Goal: Information Seeking & Learning: Learn about a topic

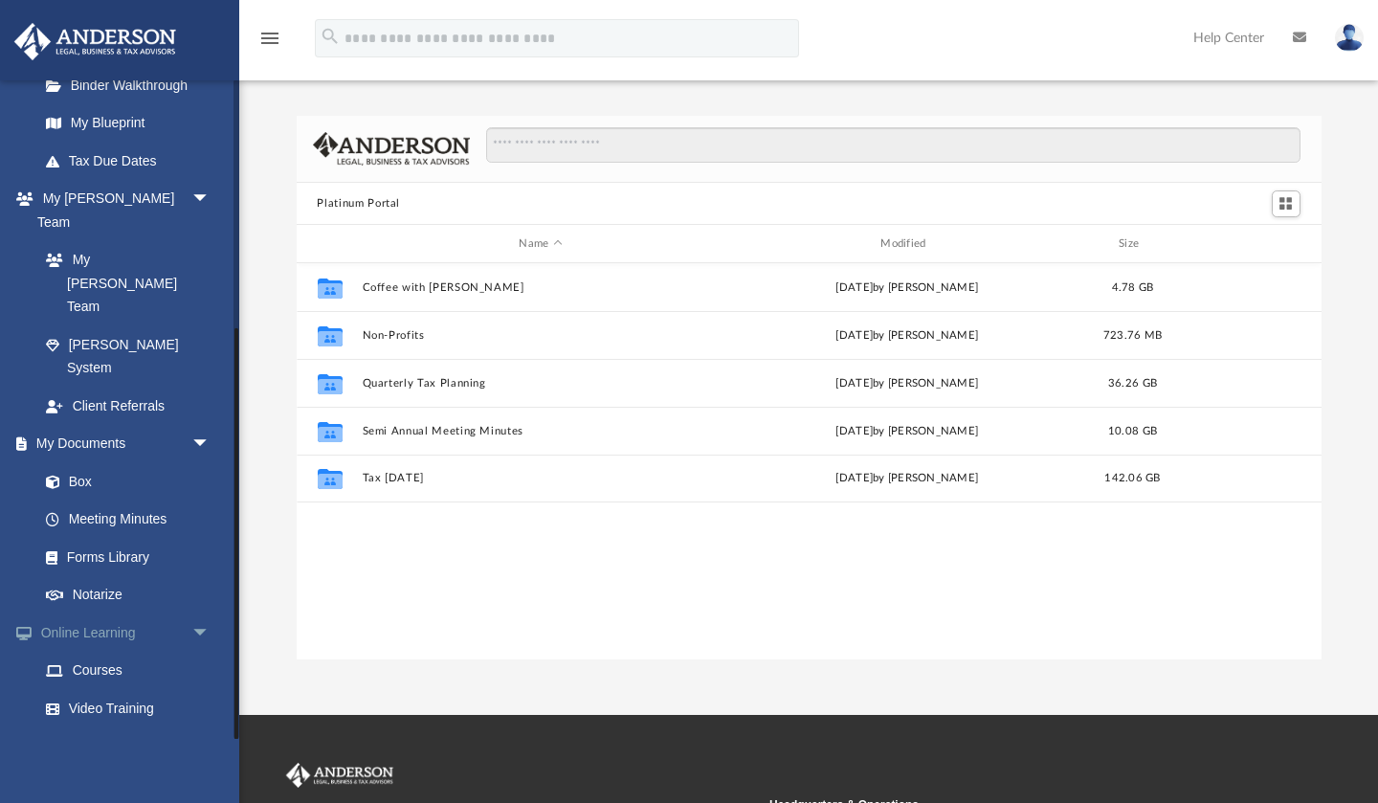
scroll to position [396, 0]
click at [101, 653] on link "Courses" at bounding box center [133, 672] width 212 height 38
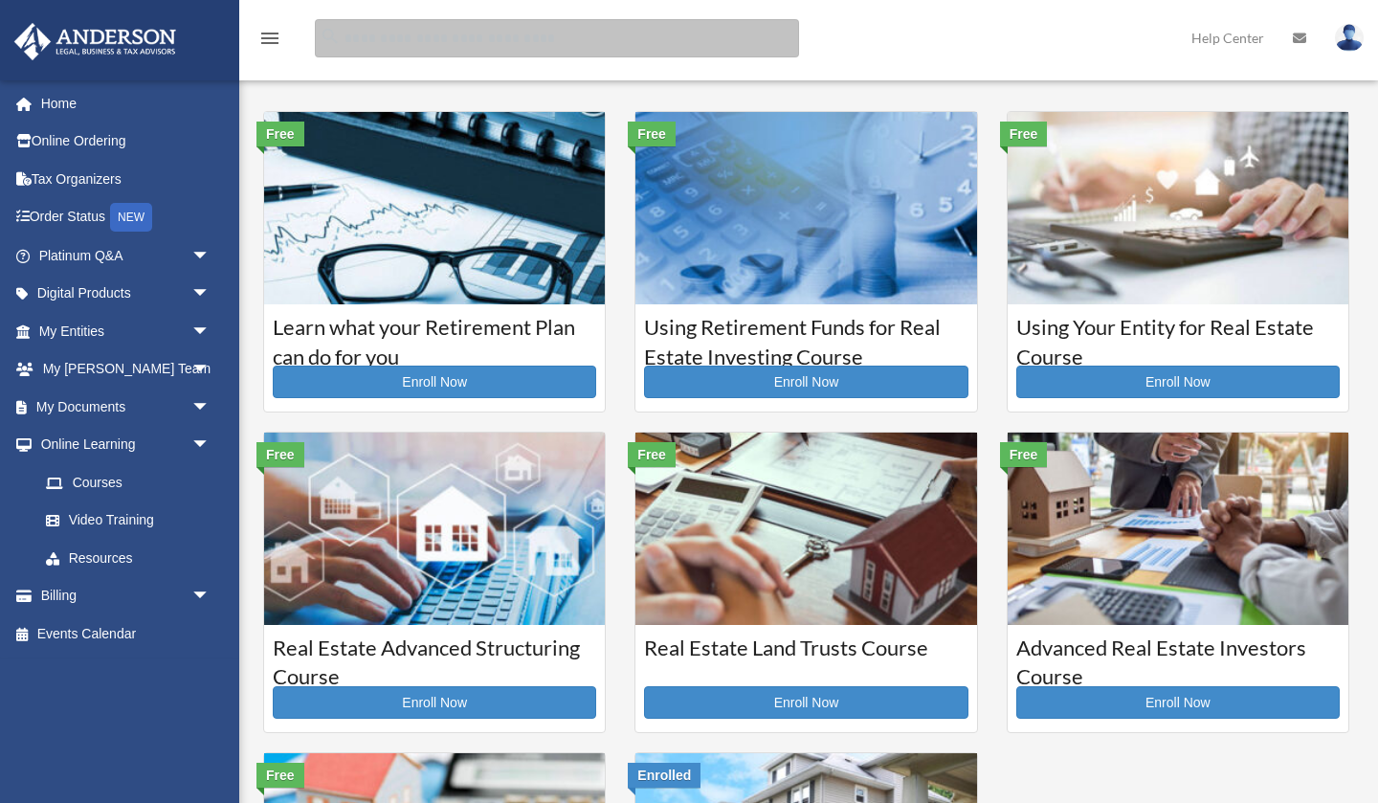
click at [569, 33] on input "search" at bounding box center [557, 38] width 484 height 38
type input "**********"
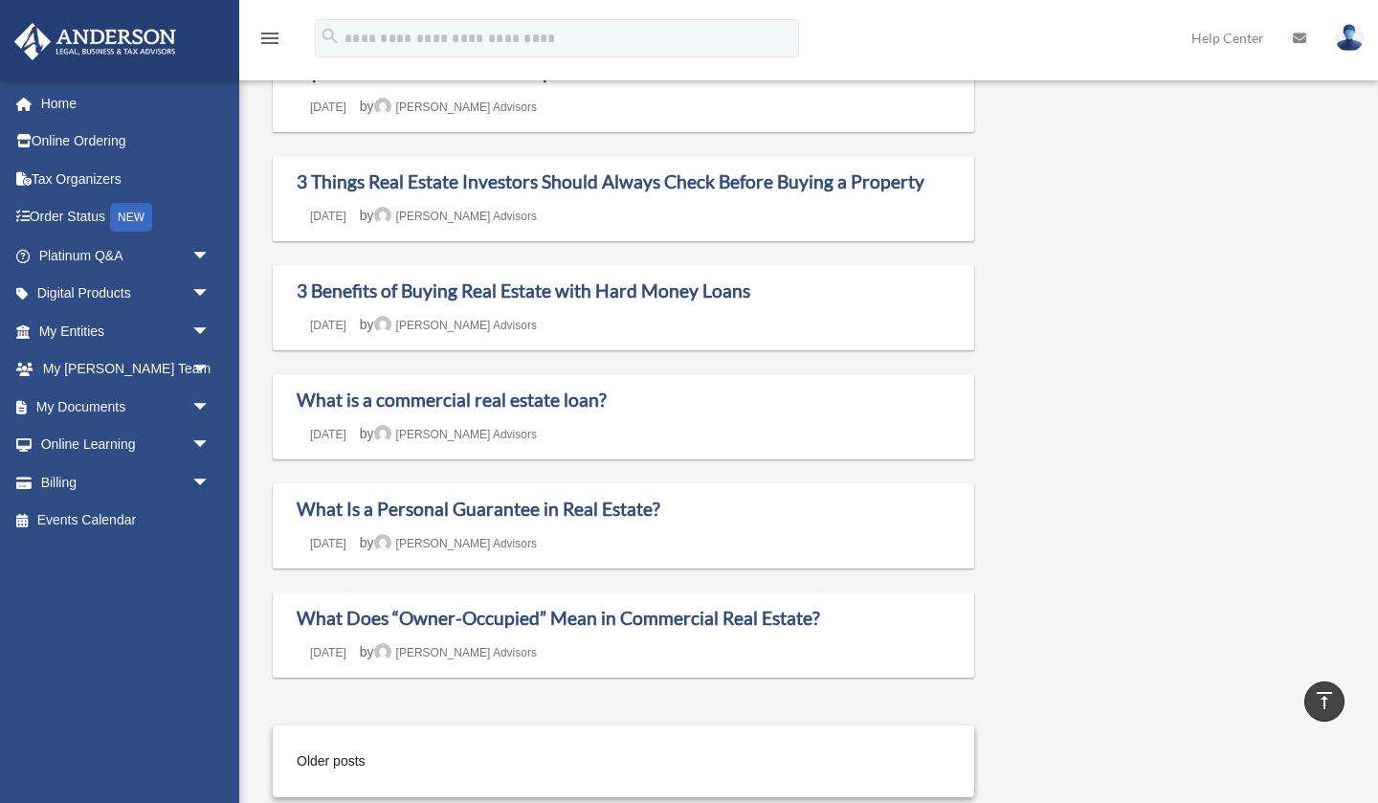
scroll to position [1200, 0]
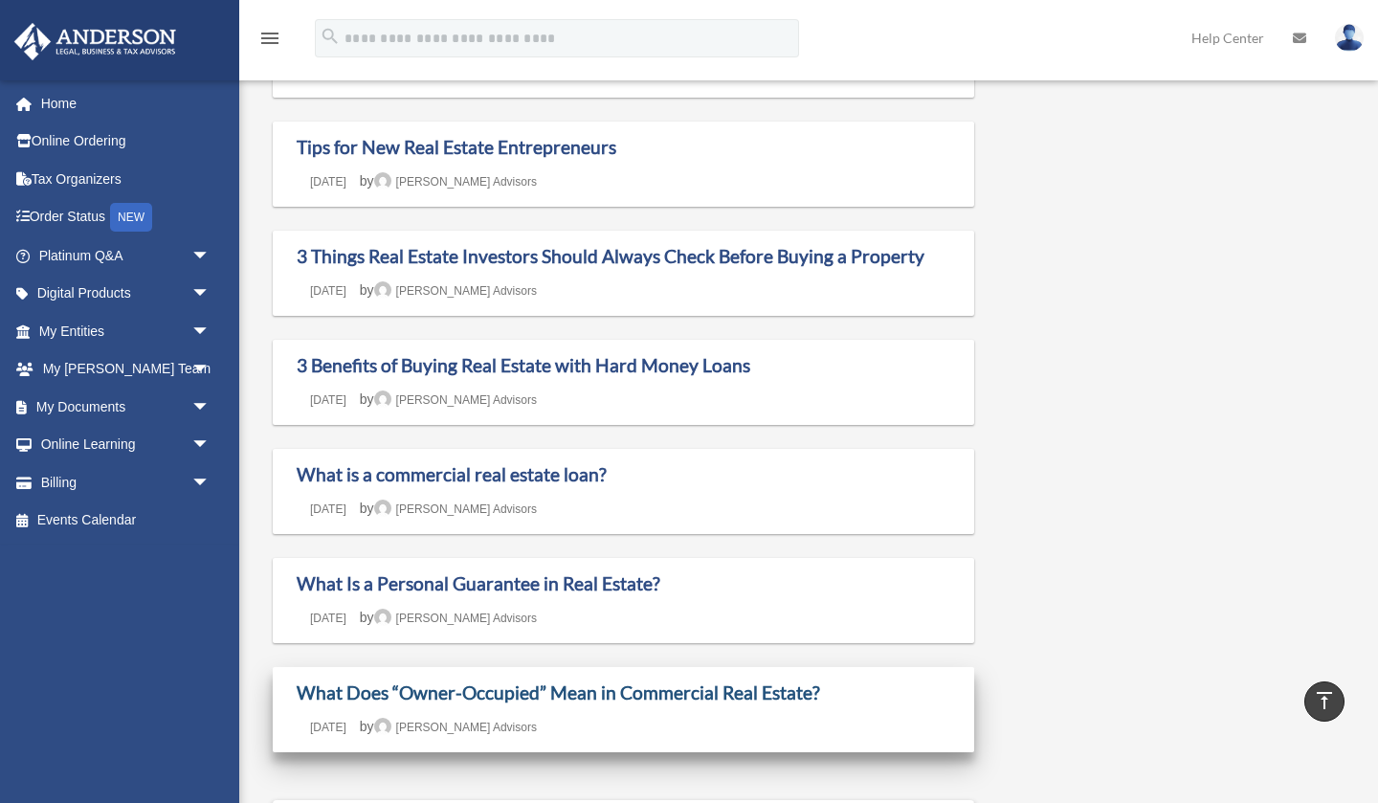
click at [751, 703] on link "What Does “Owner-Occupied” Mean in Commercial Real Estate?" at bounding box center [559, 692] width 524 height 22
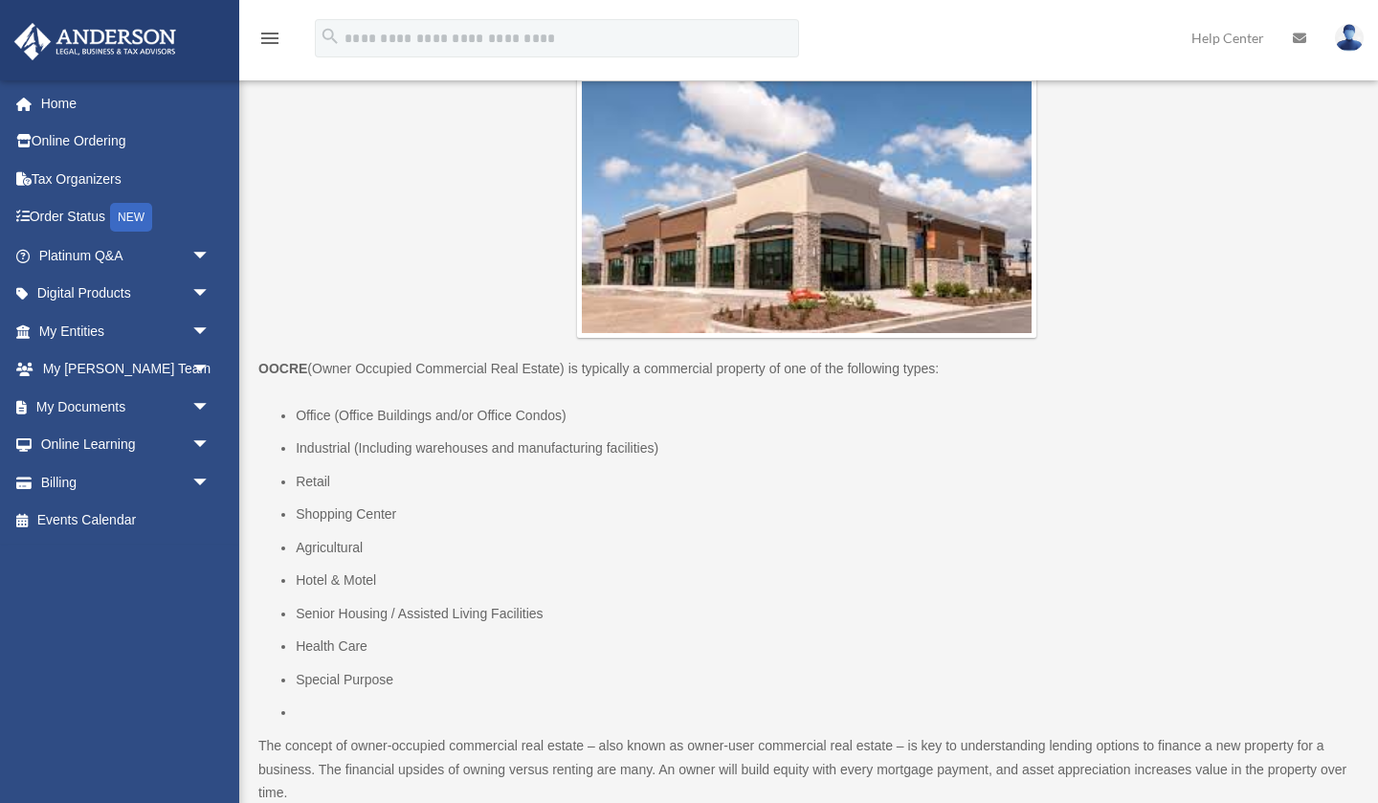
scroll to position [295, 0]
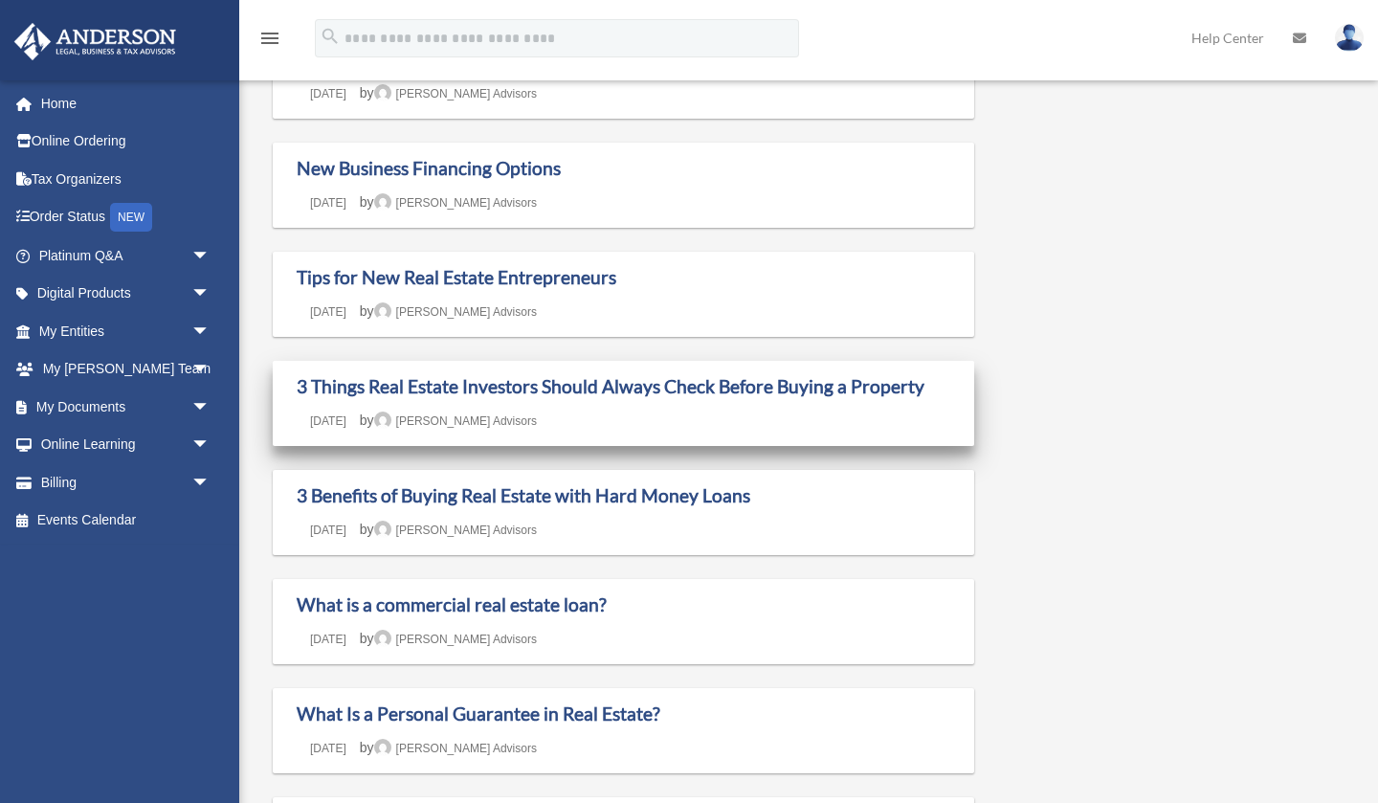
scroll to position [1067, 0]
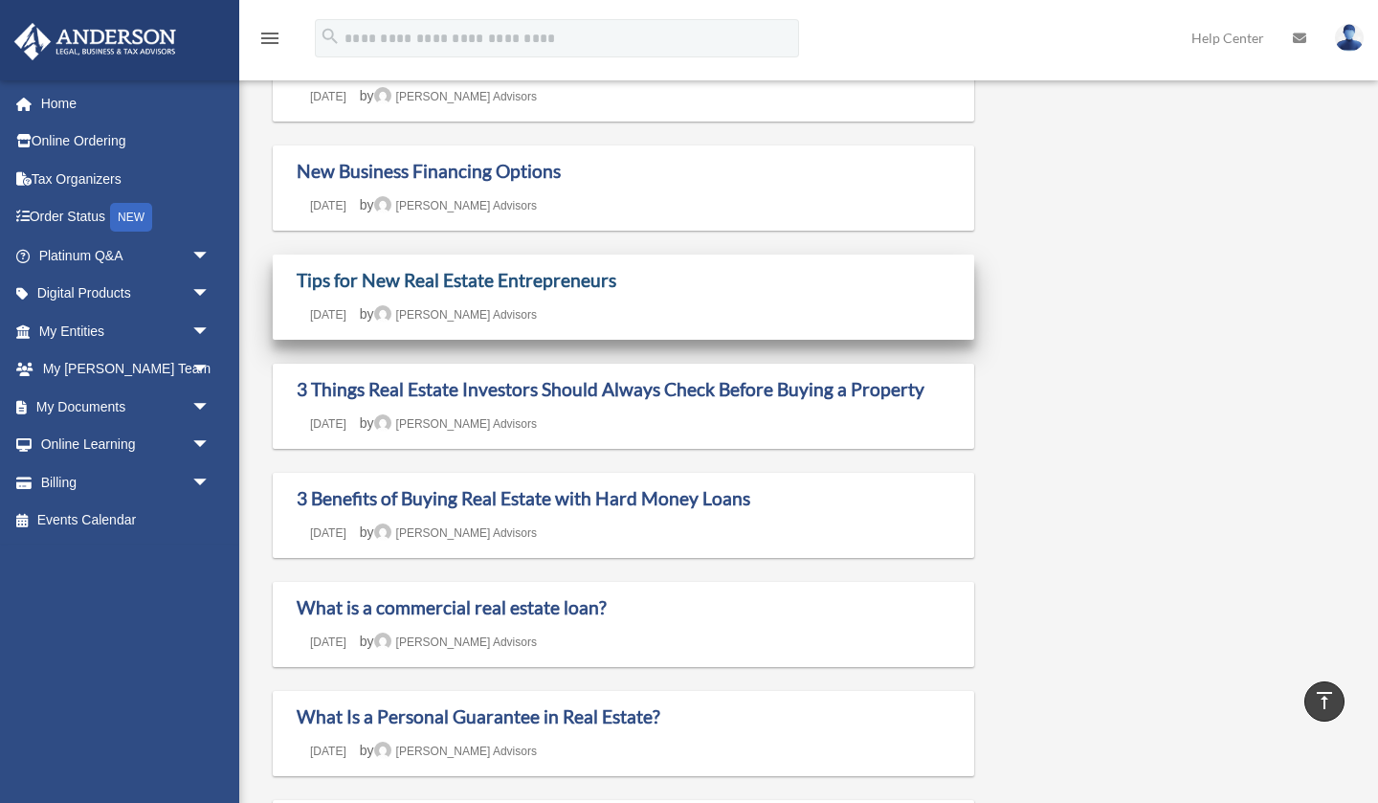
click at [457, 291] on link "Tips for New Real Estate Entrepreneurs" at bounding box center [457, 280] width 320 height 22
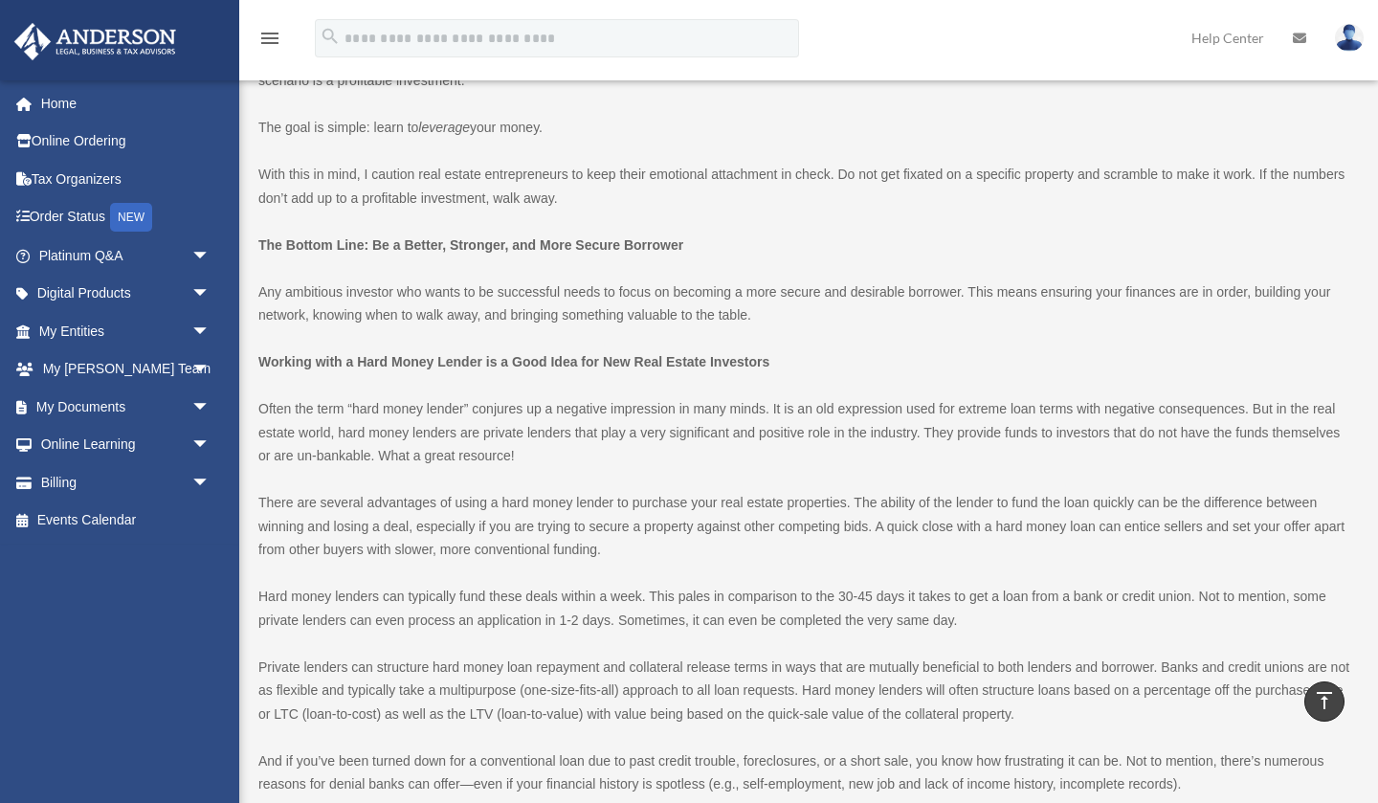
scroll to position [1415, 0]
